Goal: Task Accomplishment & Management: Use online tool/utility

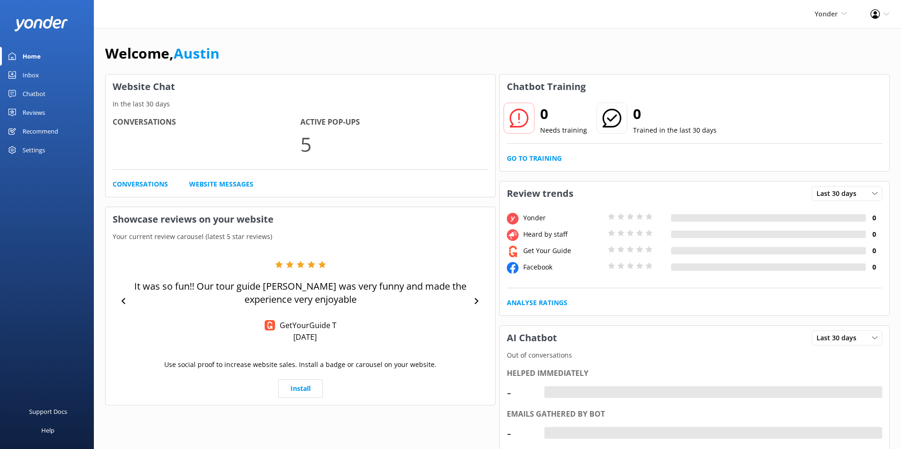
click at [71, 91] on link "Chatbot" at bounding box center [47, 93] width 94 height 19
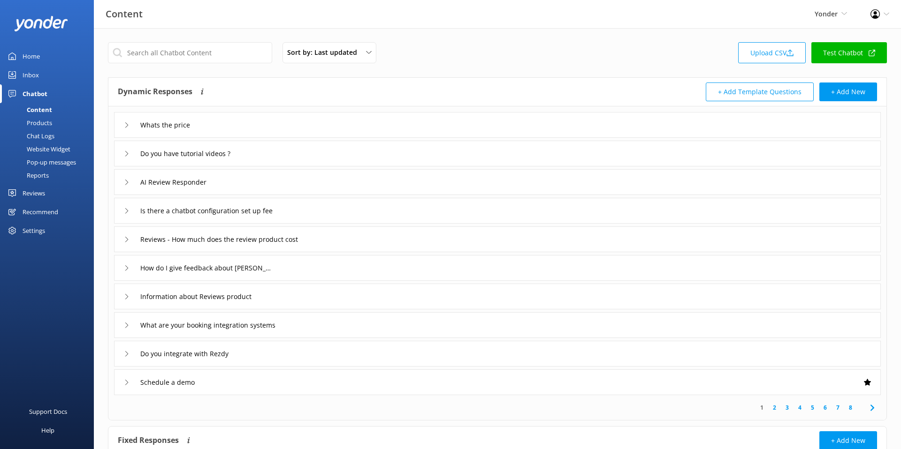
click at [482, 26] on div "Content Yonder Yonder Zipline Chipper's Adventure Co. [PERSON_NAME]'s River Raf…" at bounding box center [450, 14] width 901 height 28
